Goal: Task Accomplishment & Management: Use online tool/utility

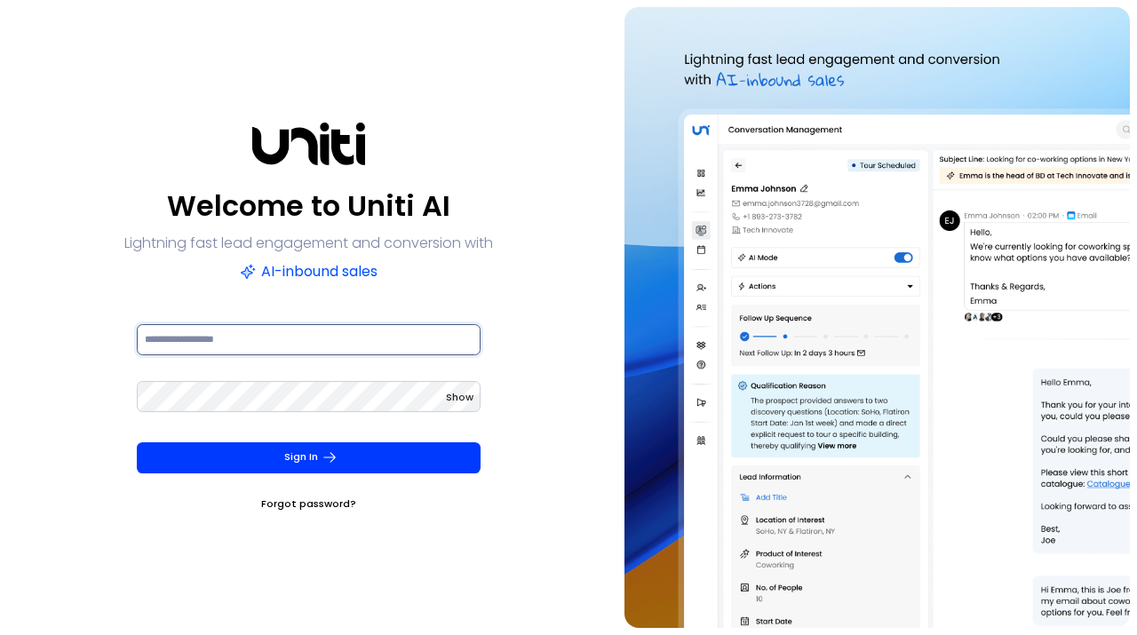
click at [337, 341] on input at bounding box center [309, 339] width 344 height 31
type input "**********"
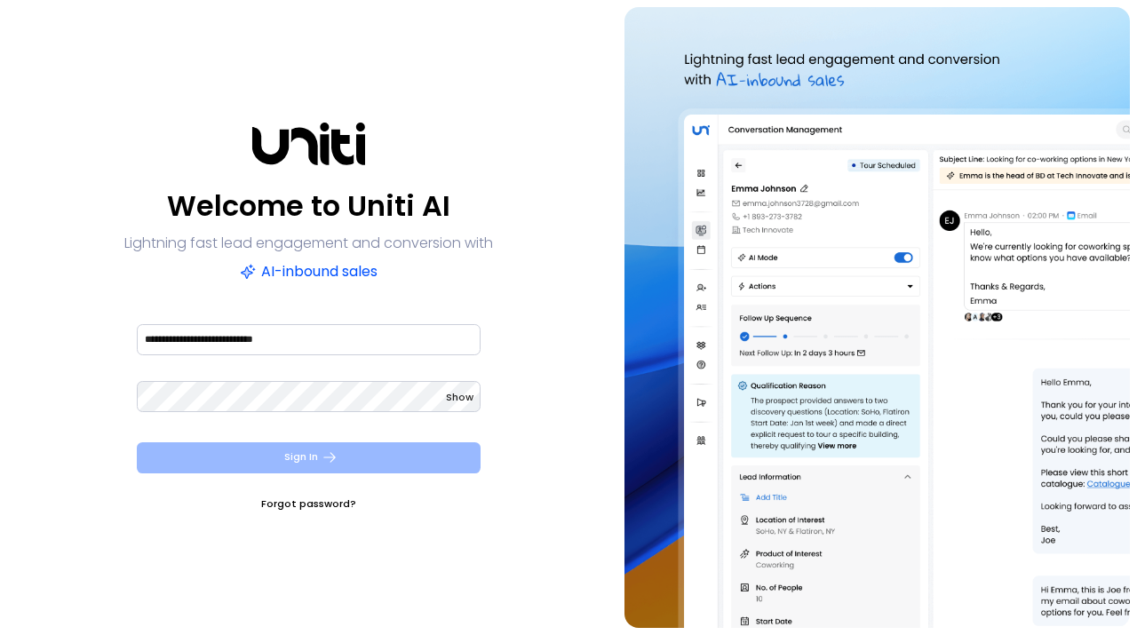
click at [354, 445] on button "Sign In" at bounding box center [309, 458] width 344 height 31
